Goal: Task Accomplishment & Management: Use online tool/utility

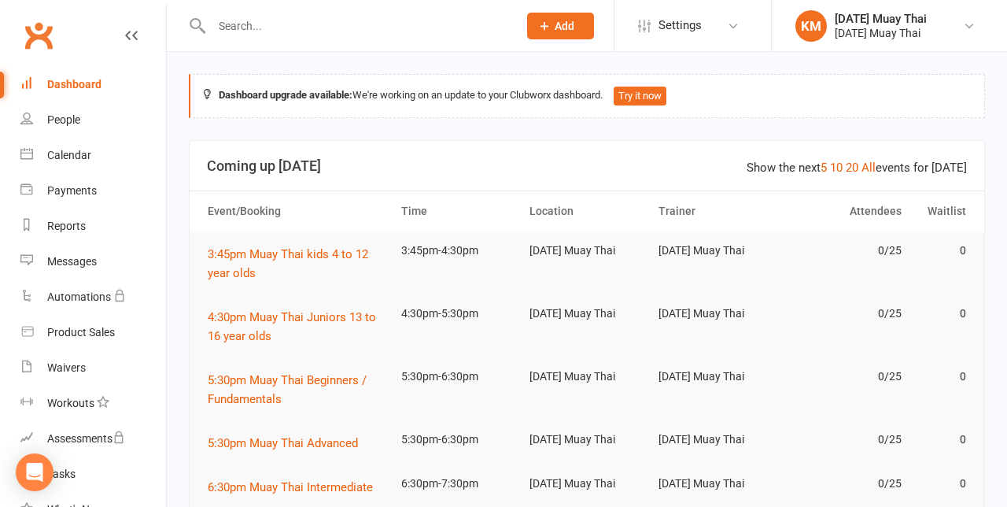
click at [0, 0] on div at bounding box center [0, 0] width 0 height 0
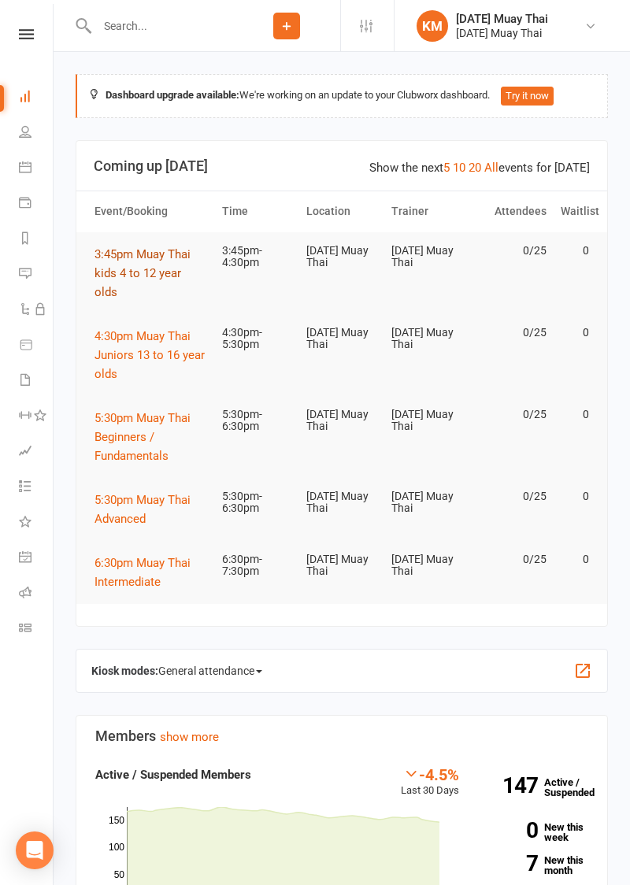
click at [157, 264] on span "3:45pm Muay Thai kids 4 to 12 year olds" at bounding box center [142, 273] width 96 height 52
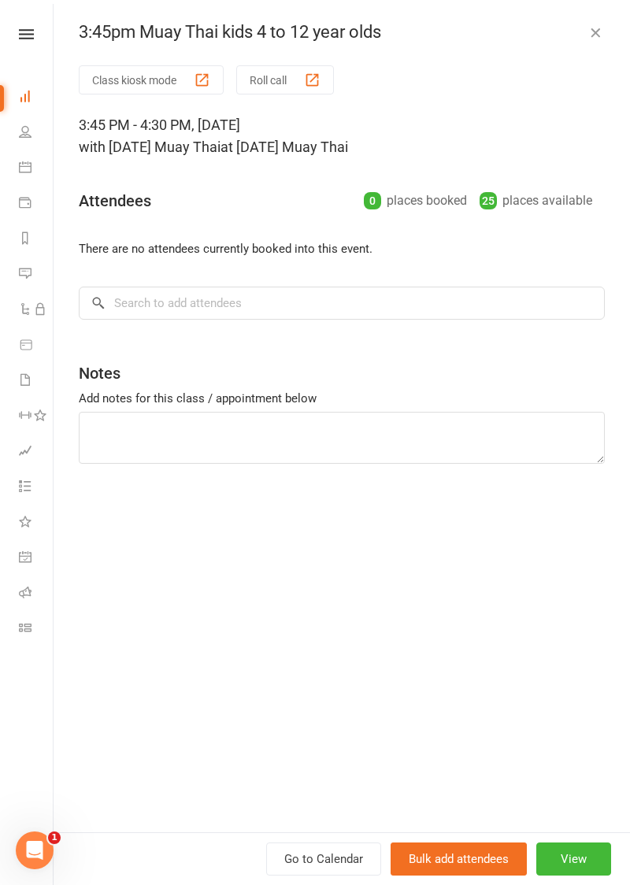
click at [111, 66] on button "Class kiosk mode" at bounding box center [151, 79] width 145 height 29
click at [116, 85] on button "Class kiosk mode" at bounding box center [151, 79] width 145 height 29
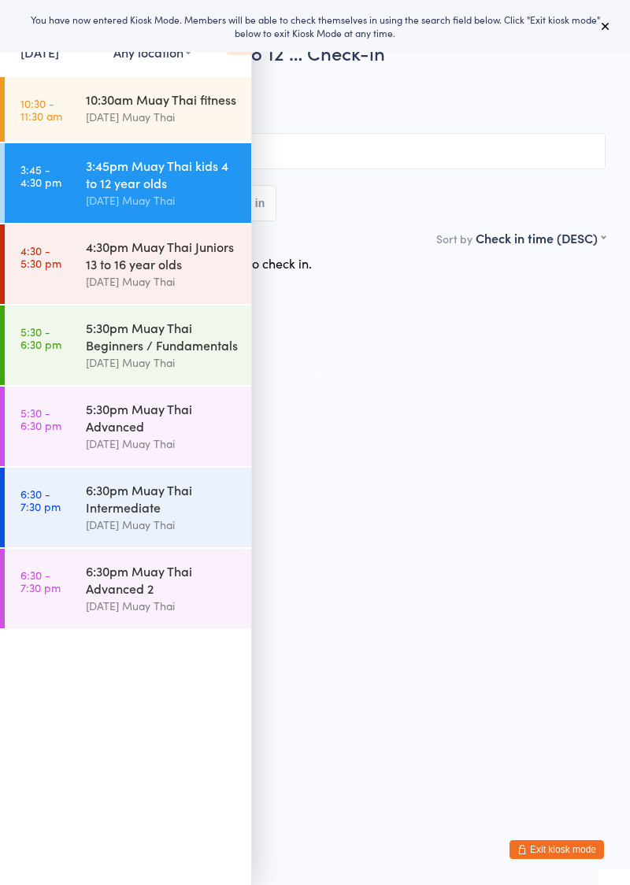
click at [230, 65] on div "Events for 13 Oct, 2025 13 Oct, 2025 October 2025 Sun Mon Tue Wed Thu Fri Sat 4…" at bounding box center [125, 39] width 251 height 79
click at [238, 50] on div "You have now entered Kiosk Mode. Members will be able to check themselves in us…" at bounding box center [315, 26] width 630 height 52
click at [238, 52] on icon at bounding box center [239, 38] width 24 height 33
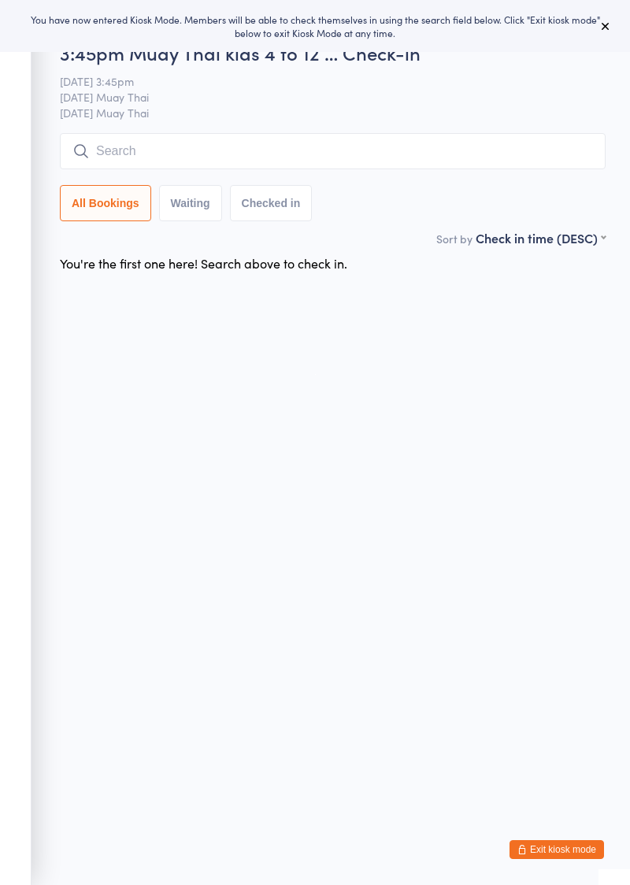
click at [198, 146] on input "search" at bounding box center [332, 151] width 545 height 36
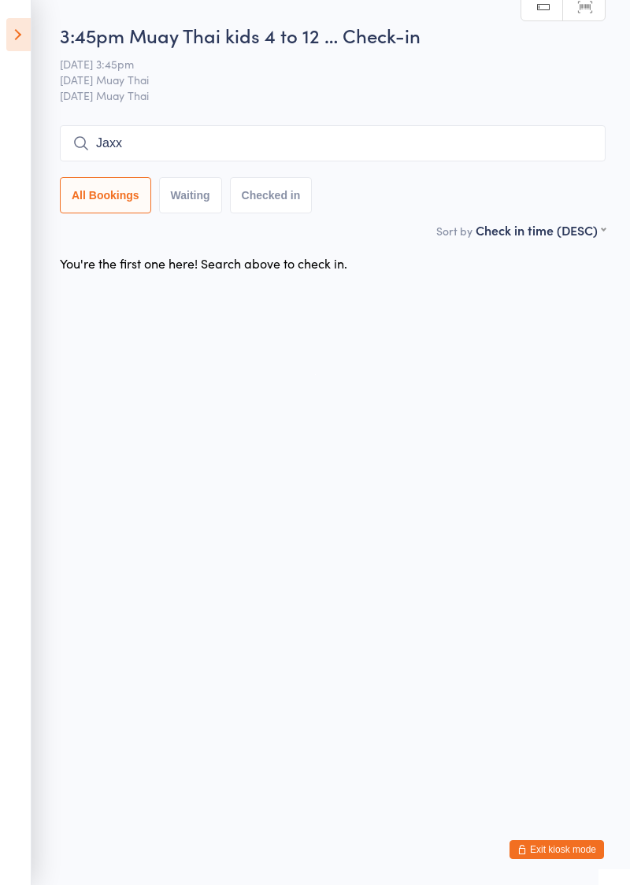
type input "Jaxx"
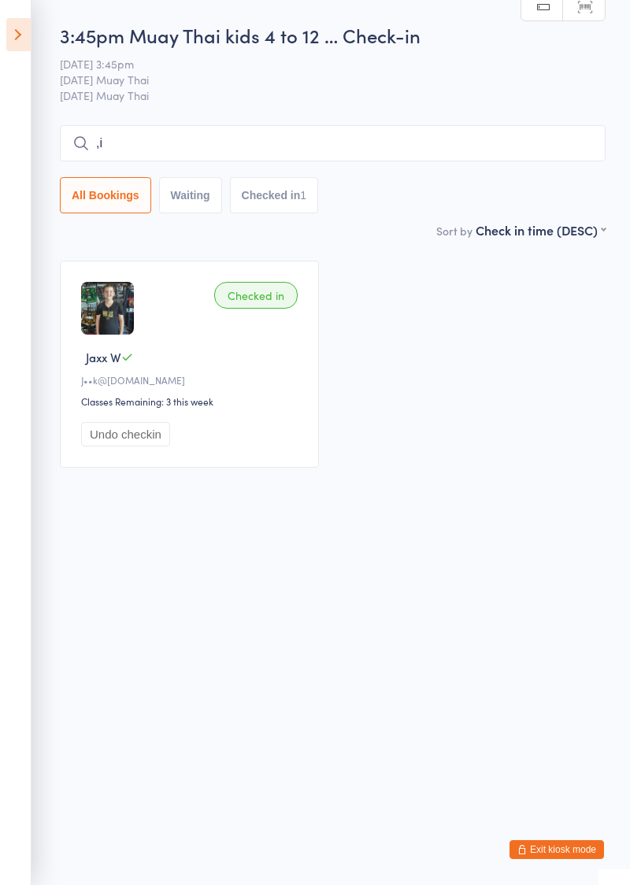
type input ","
type input "Mitchell"
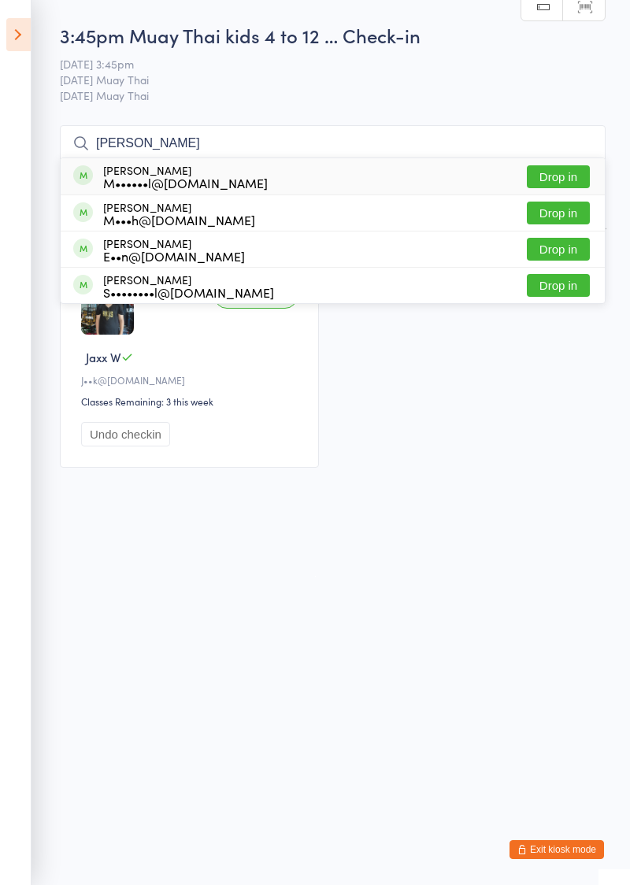
click at [151, 149] on input "Mitchell" at bounding box center [332, 143] width 545 height 36
click at [554, 172] on button "Drop in" at bounding box center [558, 176] width 63 height 23
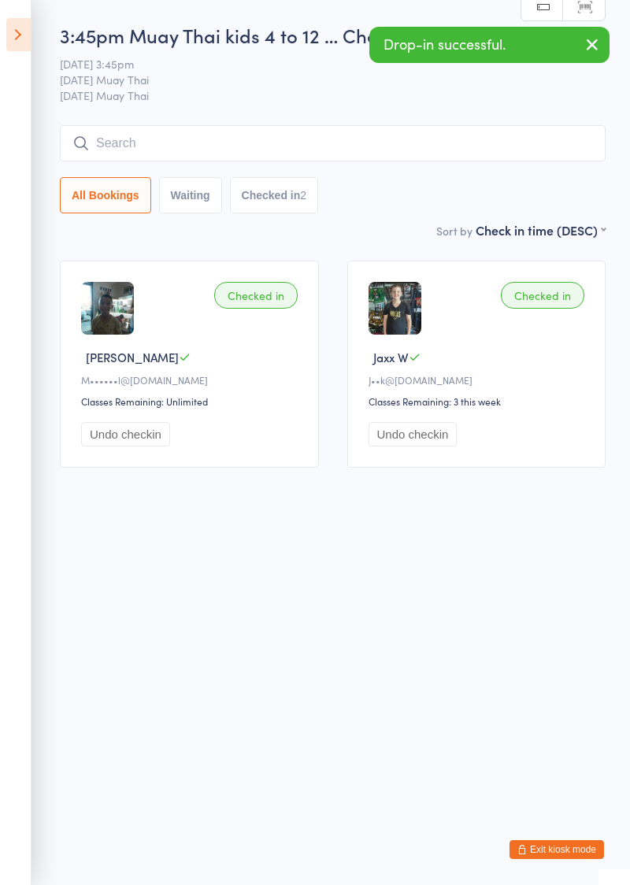
click at [113, 137] on input "search" at bounding box center [332, 143] width 545 height 36
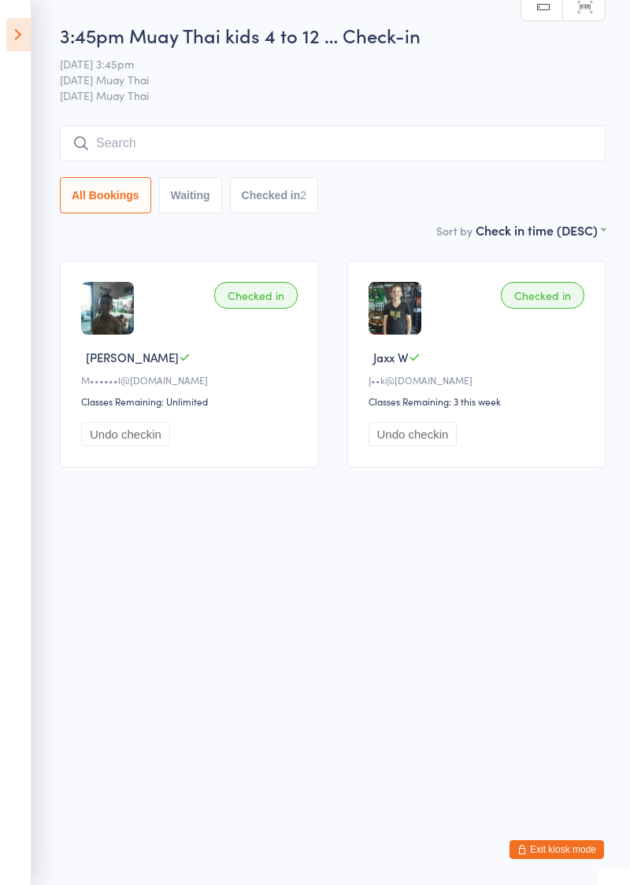
click at [120, 151] on input "search" at bounding box center [332, 143] width 545 height 36
type input "Turner"
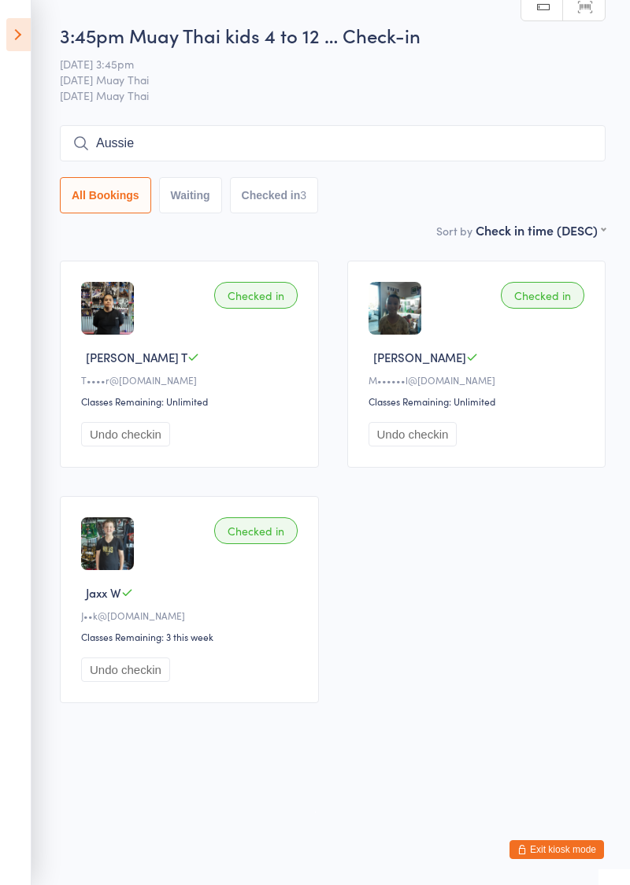
type input "Aussie"
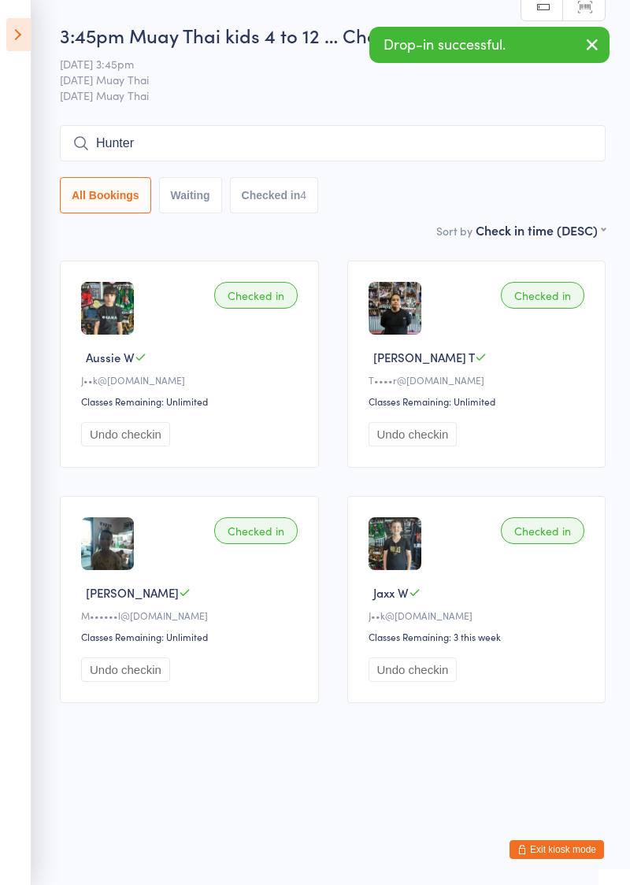
type input "Hunter"
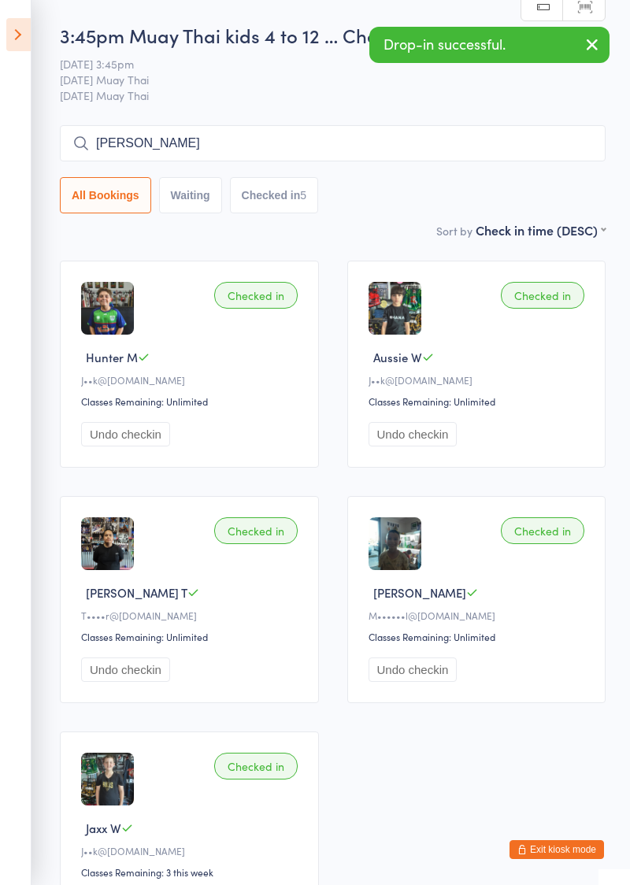
type input "Billie"
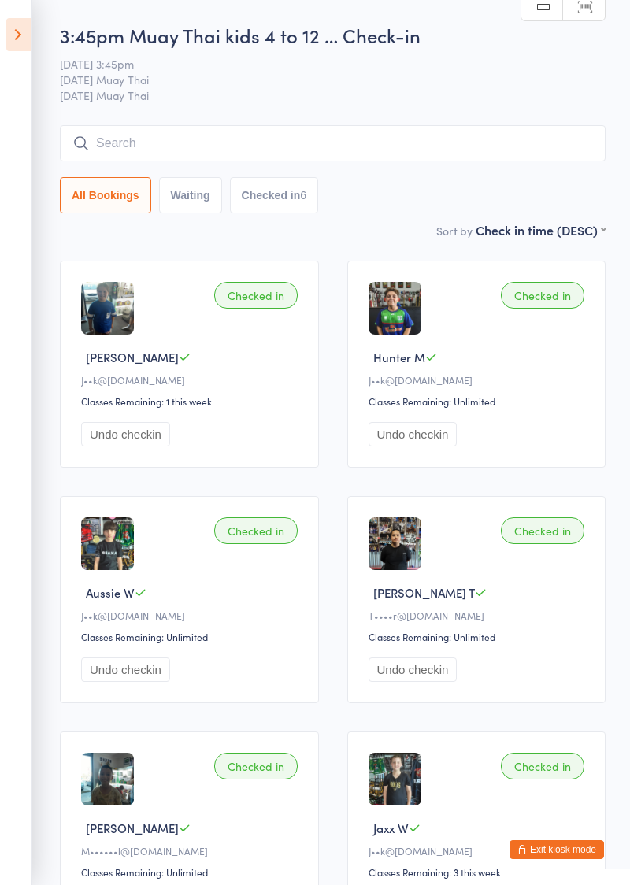
click at [280, 145] on input "search" at bounding box center [332, 143] width 545 height 36
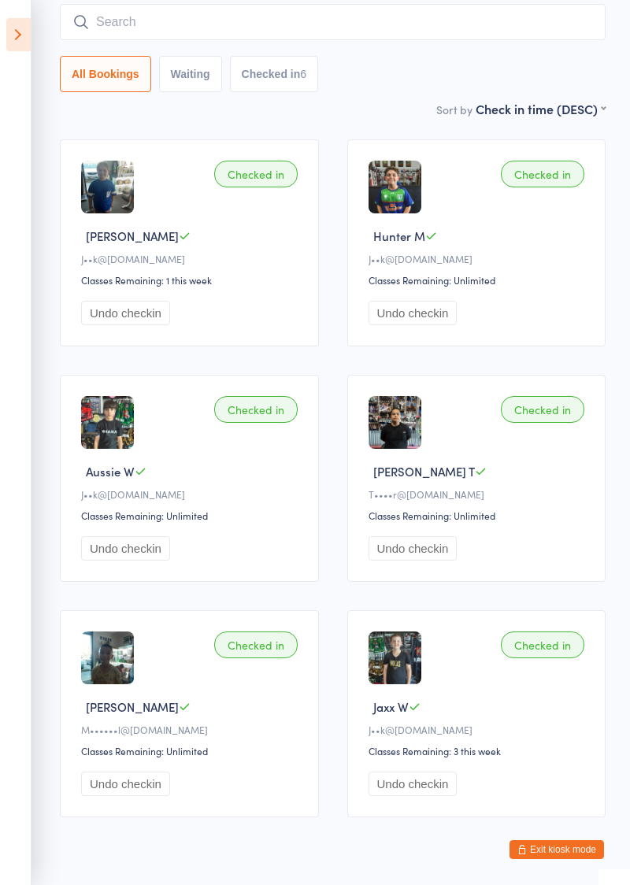
scroll to position [126, 0]
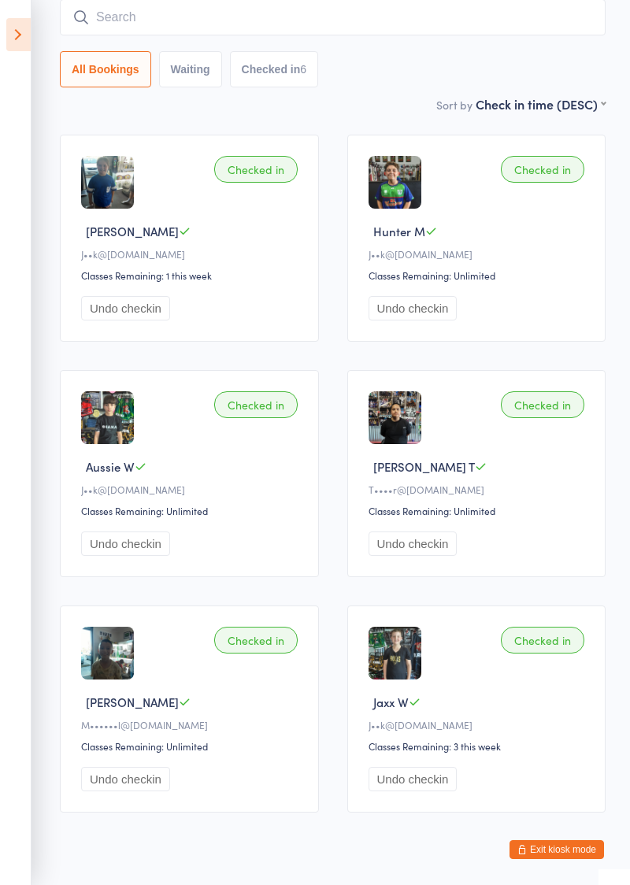
click at [22, 36] on icon at bounding box center [18, 34] width 24 height 33
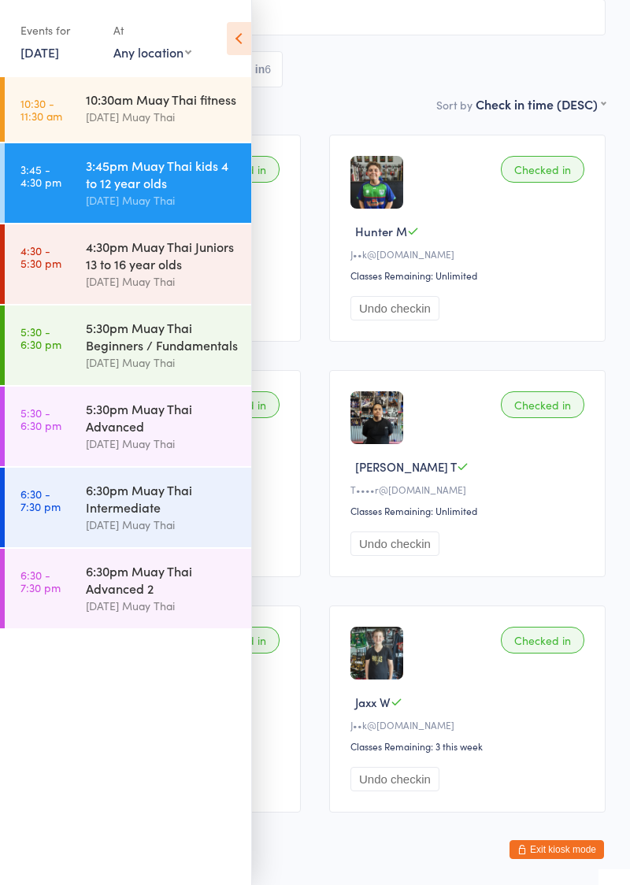
click at [41, 265] on time "4:30 - 5:30 pm" at bounding box center [40, 256] width 41 height 25
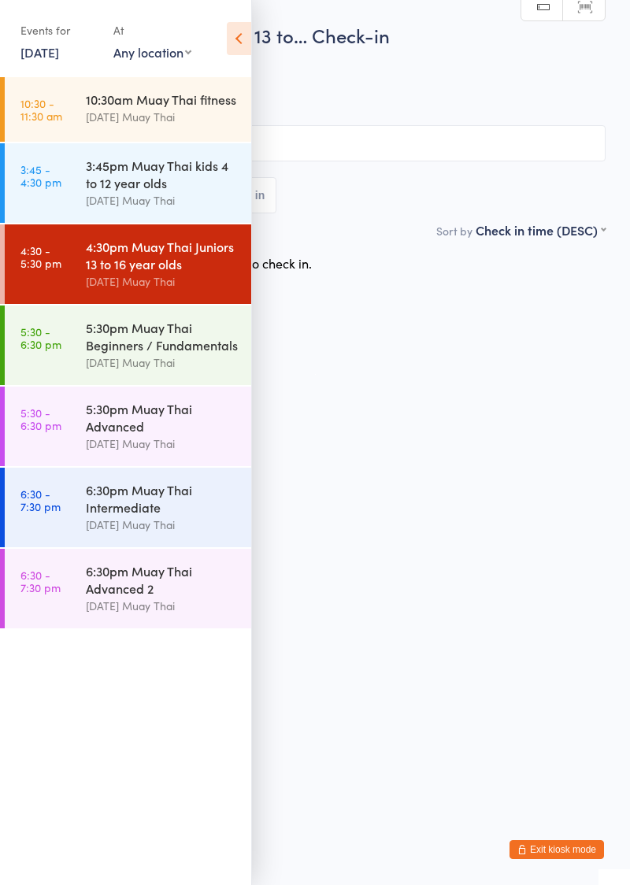
click at [247, 49] on icon at bounding box center [239, 38] width 24 height 33
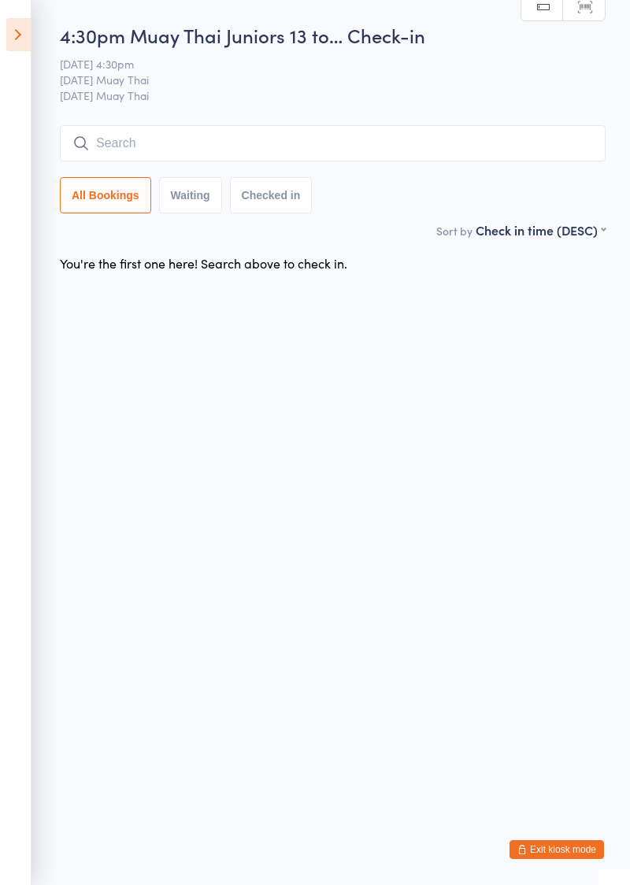
click at [289, 139] on input "search" at bounding box center [332, 143] width 545 height 36
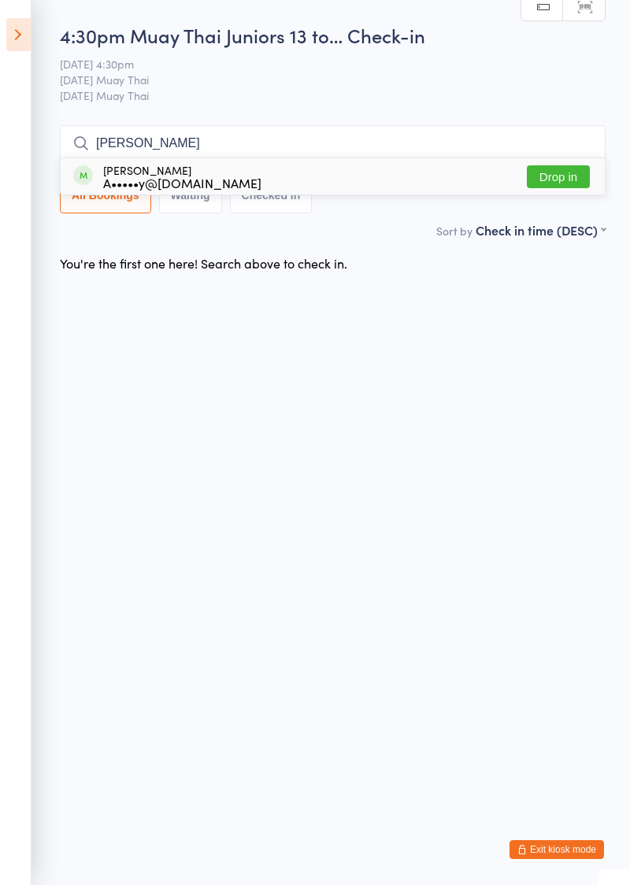
type input "Anthony"
click at [567, 180] on button "Drop in" at bounding box center [558, 176] width 63 height 23
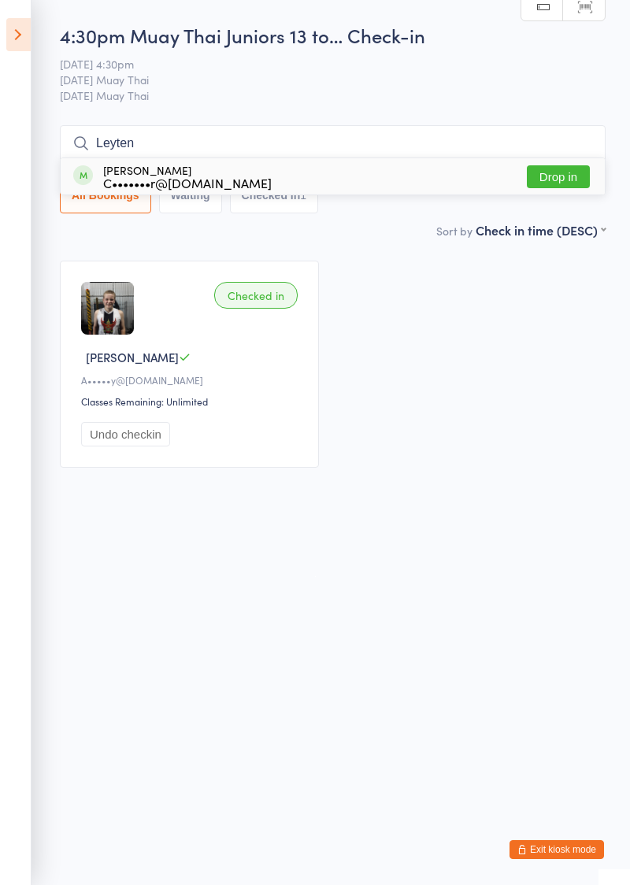
type input "Leyten"
click at [555, 183] on button "Drop in" at bounding box center [558, 176] width 63 height 23
